Goal: Information Seeking & Learning: Learn about a topic

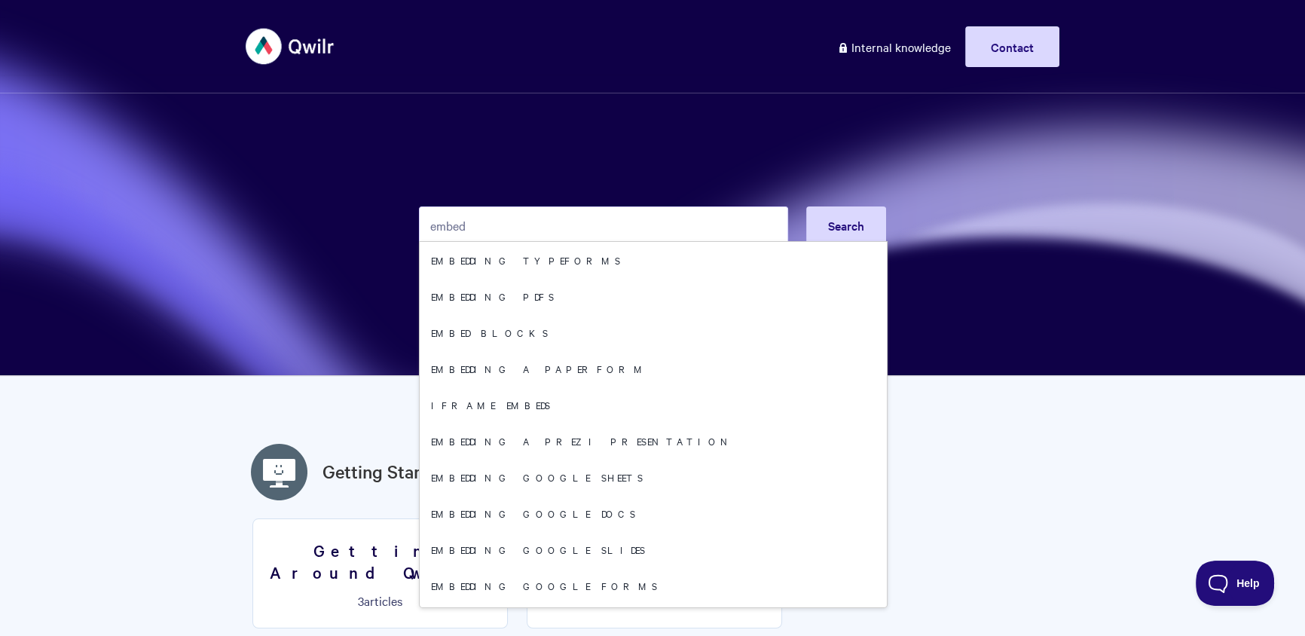
type input "embed"
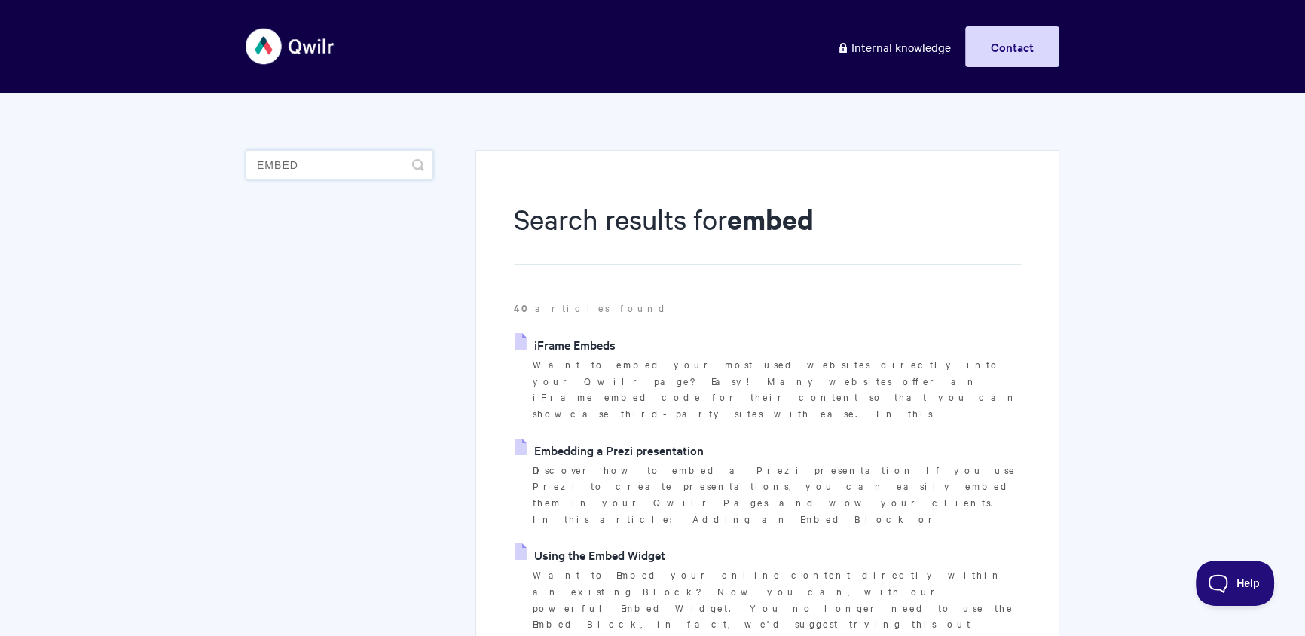
click at [332, 173] on input "embed" at bounding box center [340, 165] width 188 height 30
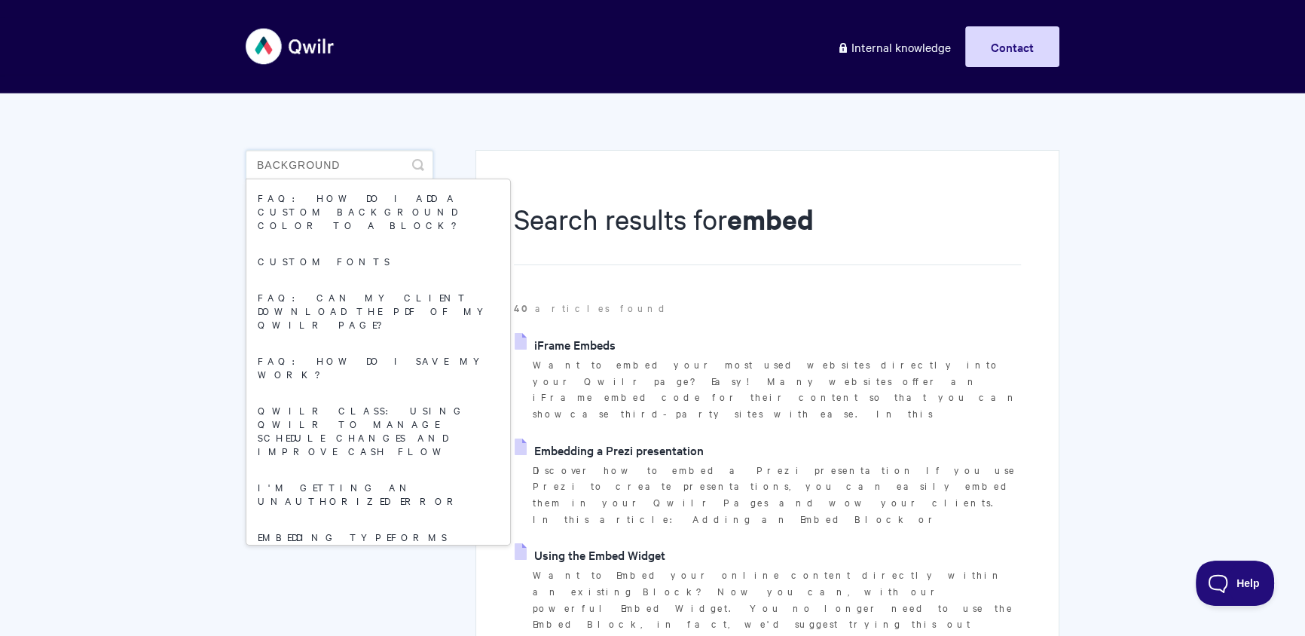
type input "background"
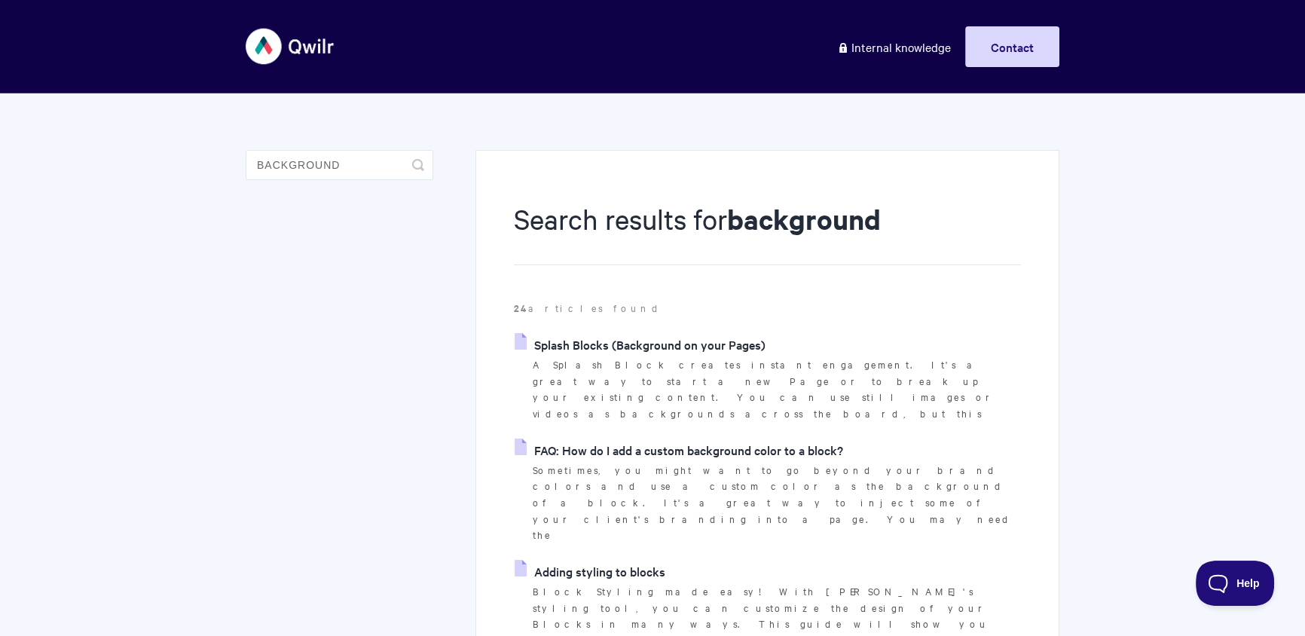
click at [579, 356] on p "A Splash Block creates instant engagement. It's a great way to start a new Page…" at bounding box center [777, 389] width 488 height 66
click at [607, 348] on link "Splash Blocks (Background on your Pages)" at bounding box center [640, 344] width 251 height 23
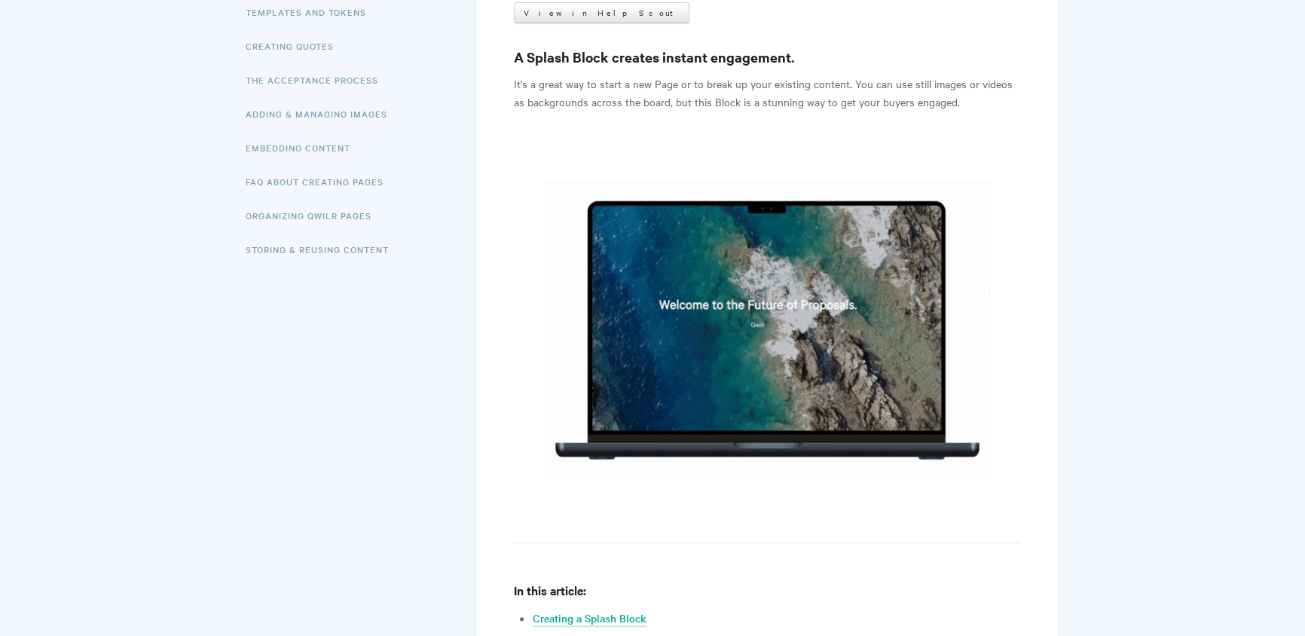
scroll to position [610, 0]
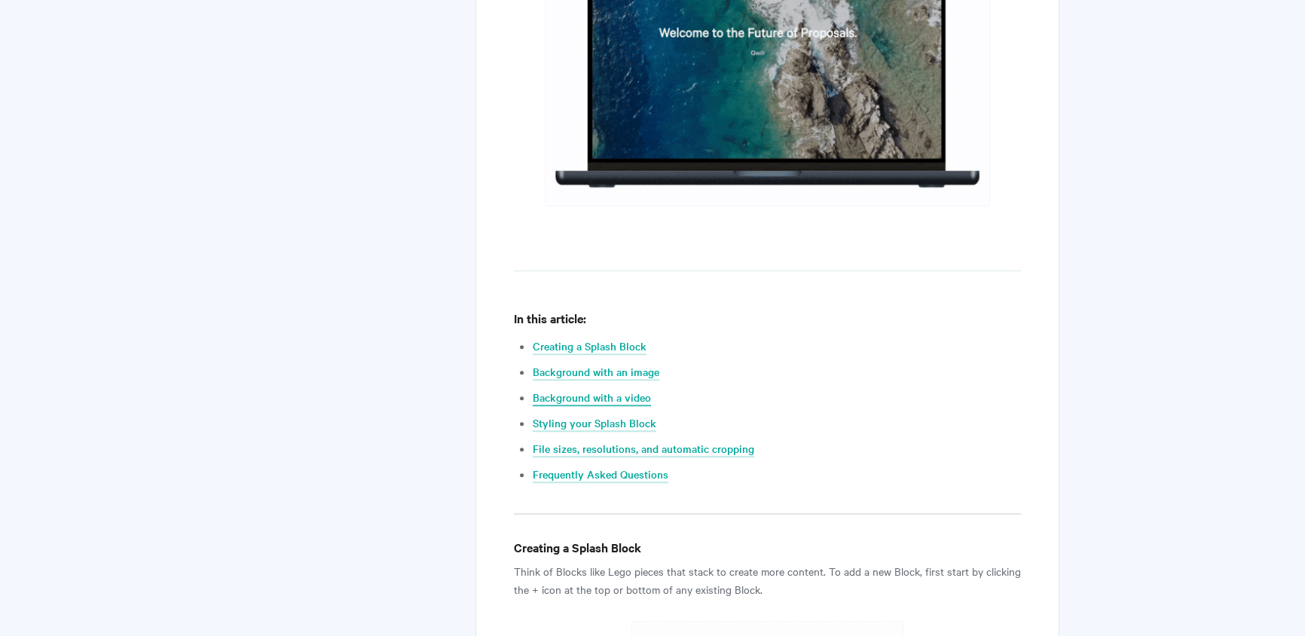
click at [599, 396] on link "Background with a video" at bounding box center [592, 398] width 118 height 17
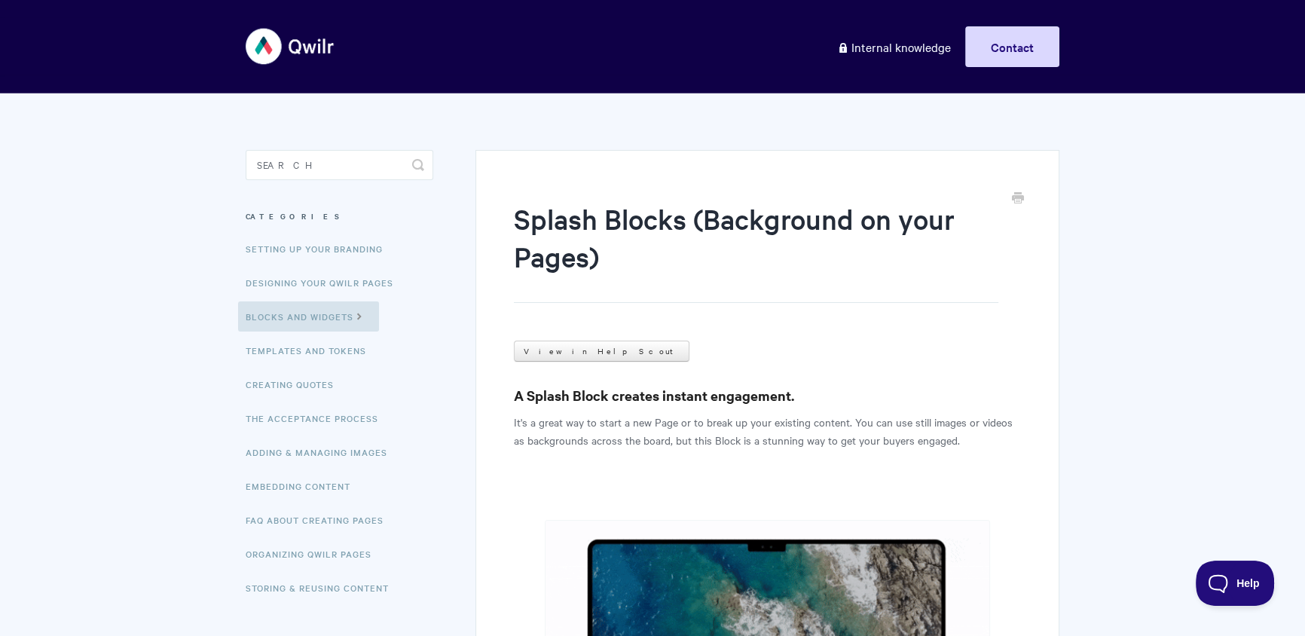
click at [281, 54] on img at bounding box center [291, 46] width 90 height 57
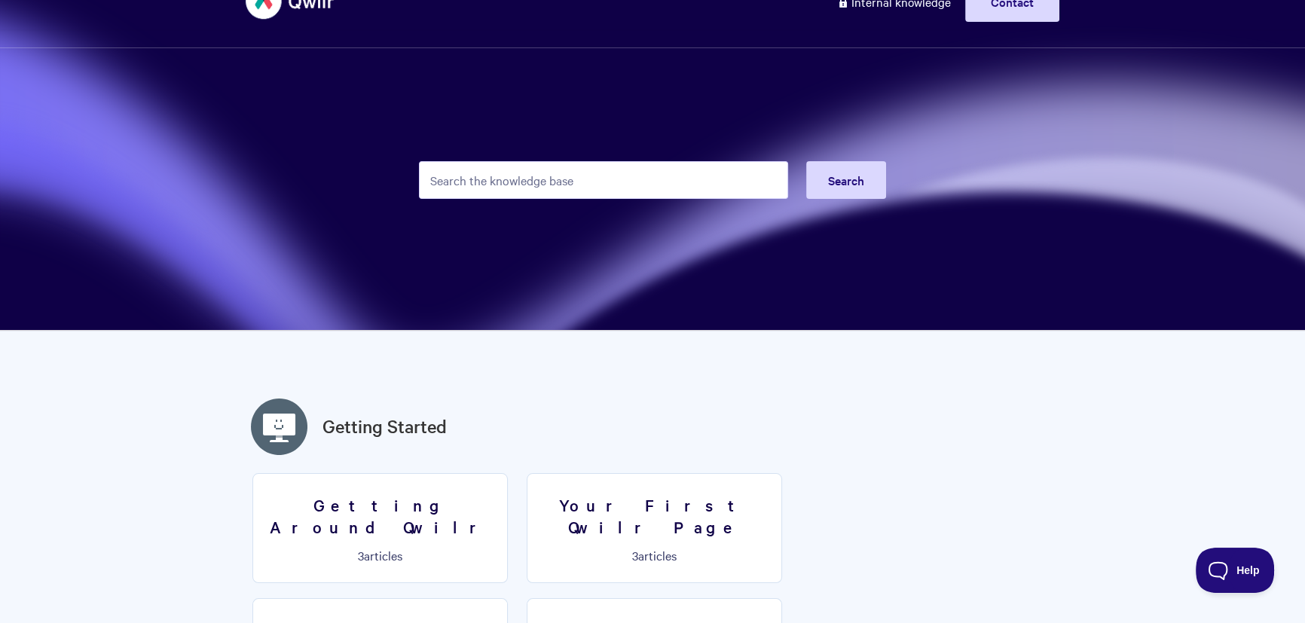
scroll to position [12, 0]
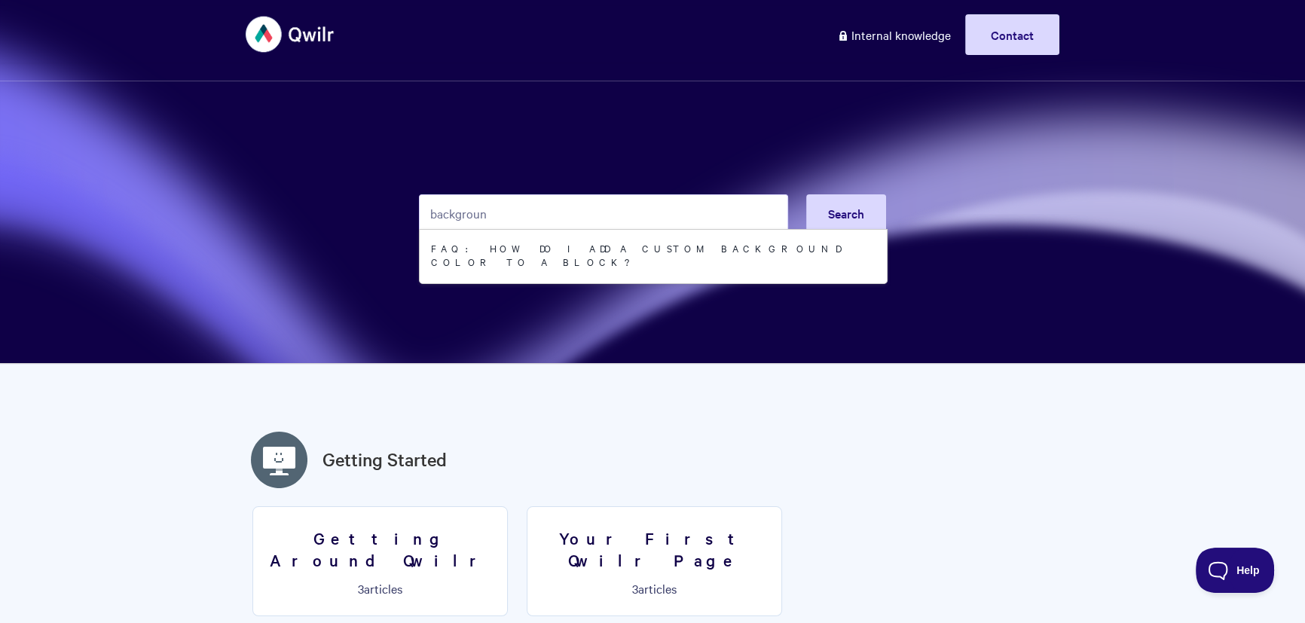
type input "background"
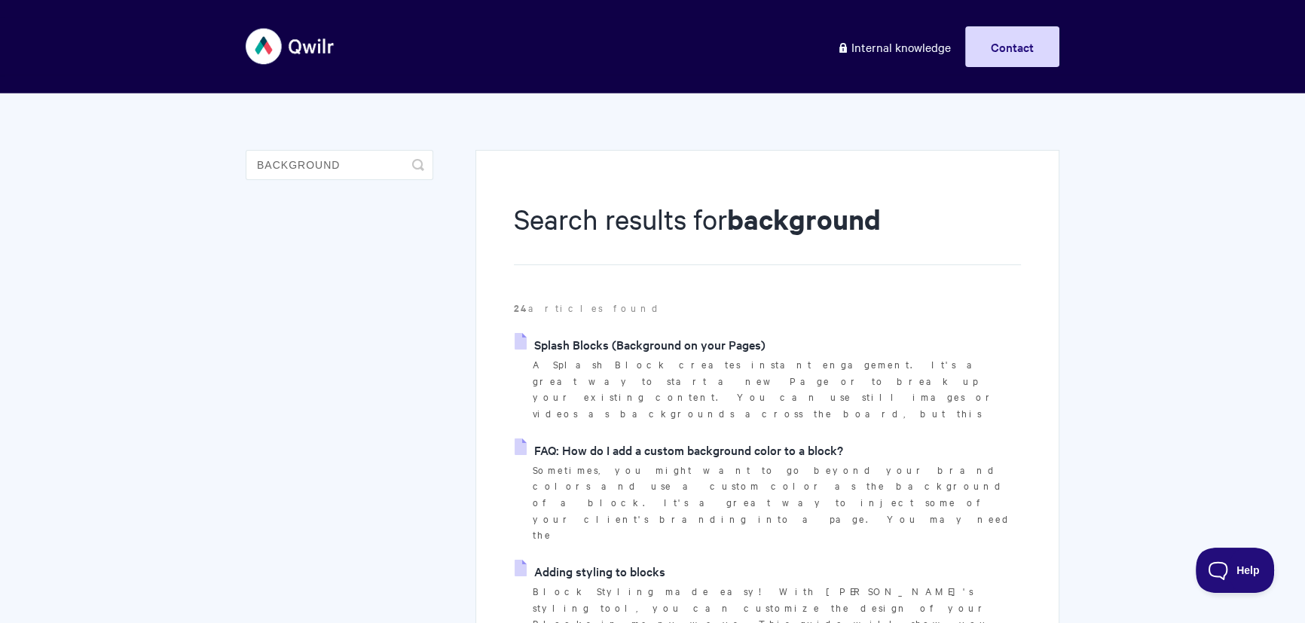
click at [686, 347] on link "Splash Blocks (Background on your Pages)" at bounding box center [640, 344] width 251 height 23
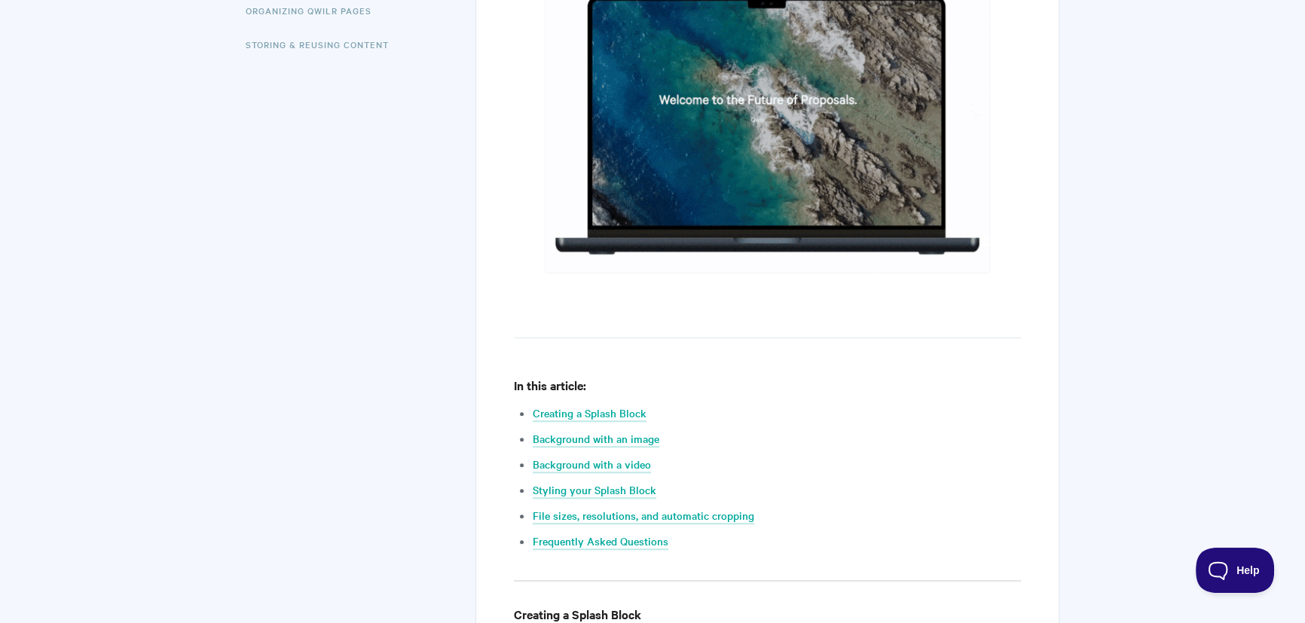
scroll to position [561, 0]
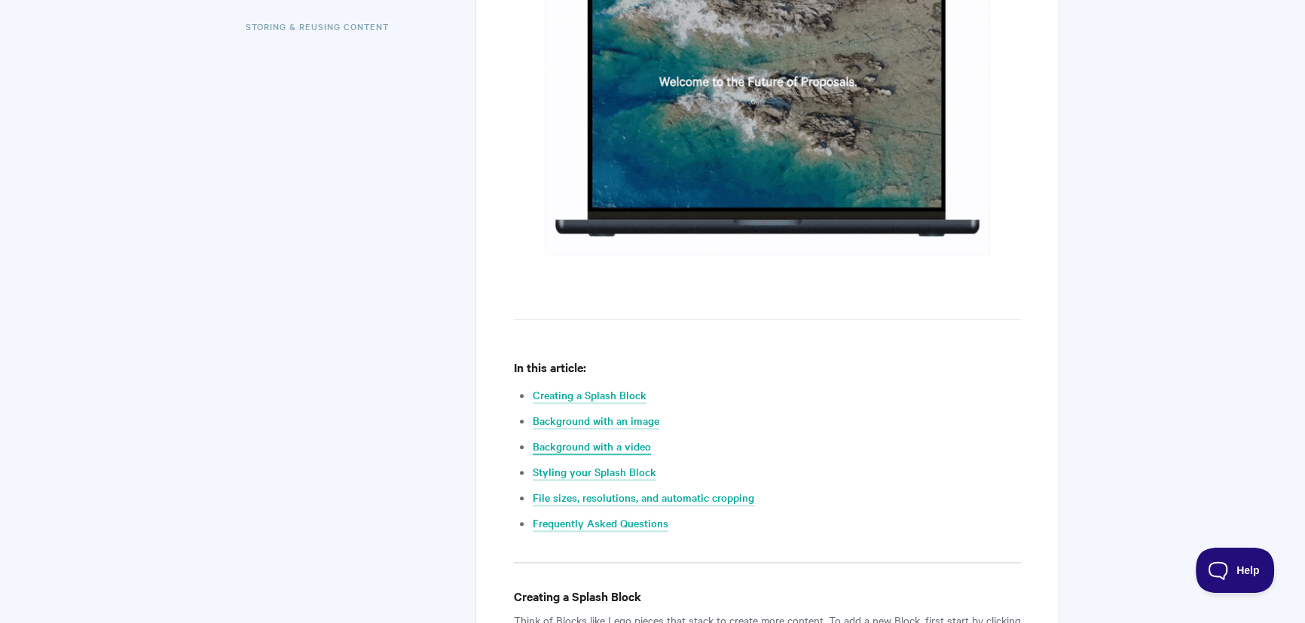
click at [629, 445] on link "Background with a video" at bounding box center [592, 447] width 118 height 17
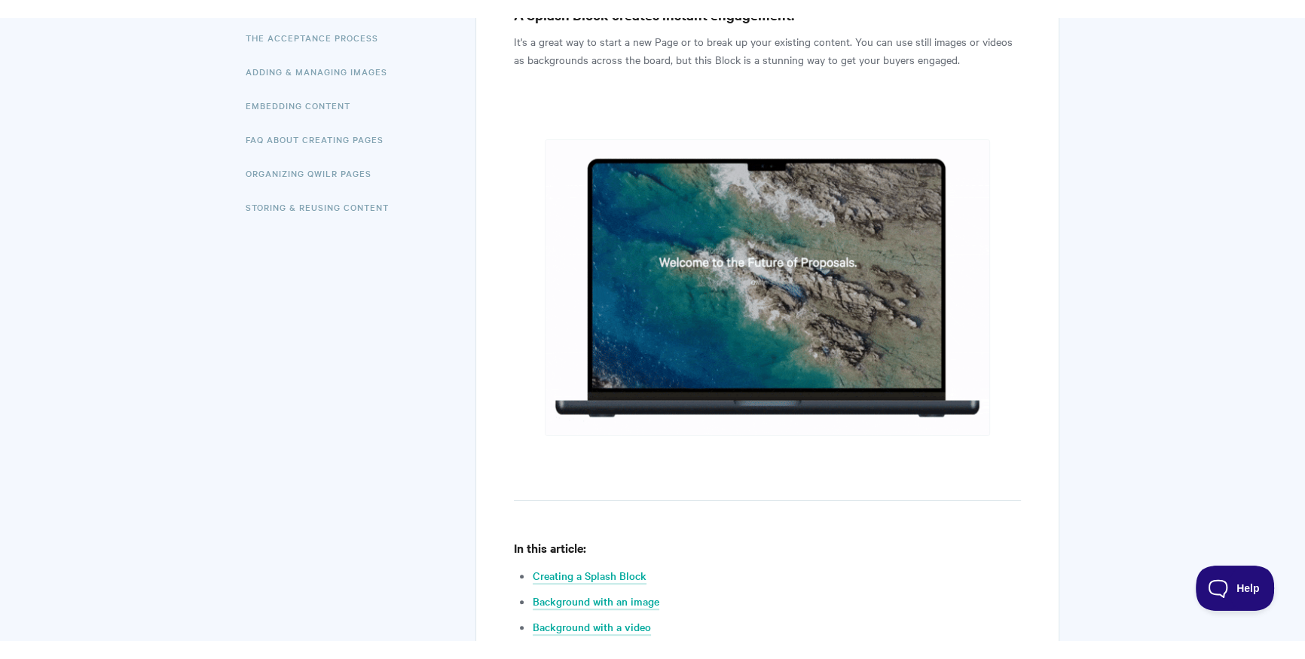
scroll to position [12, 0]
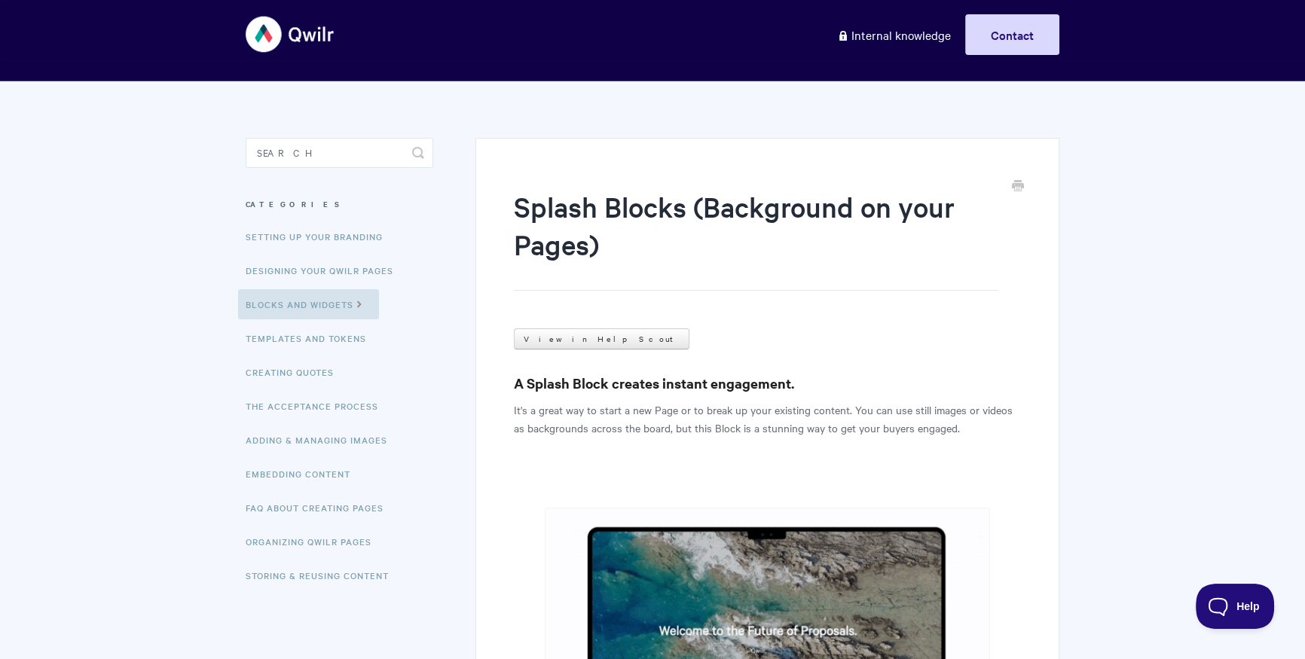
click at [309, 35] on img at bounding box center [291, 34] width 90 height 57
